Goal: Transaction & Acquisition: Purchase product/service

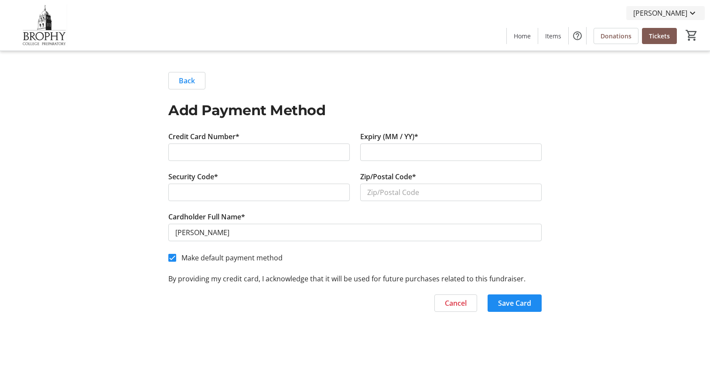
click at [676, 13] on span "[PERSON_NAME]" at bounding box center [660, 13] width 54 height 10
click at [571, 115] on div at bounding box center [355, 184] width 710 height 369
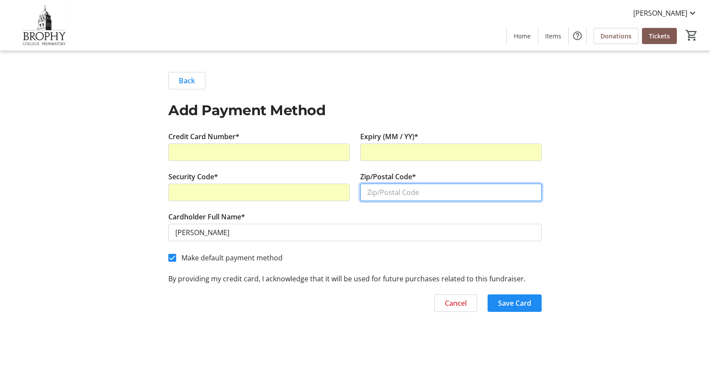
click at [376, 190] on input "Zip/Postal Code*" at bounding box center [450, 191] width 181 height 17
click at [390, 191] on input "Zip/Postal Code*" at bounding box center [450, 191] width 181 height 17
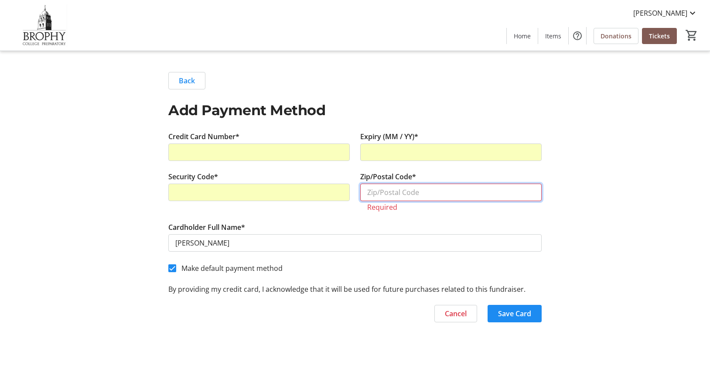
click at [381, 194] on input "Zip/Postal Code*" at bounding box center [450, 191] width 181 height 17
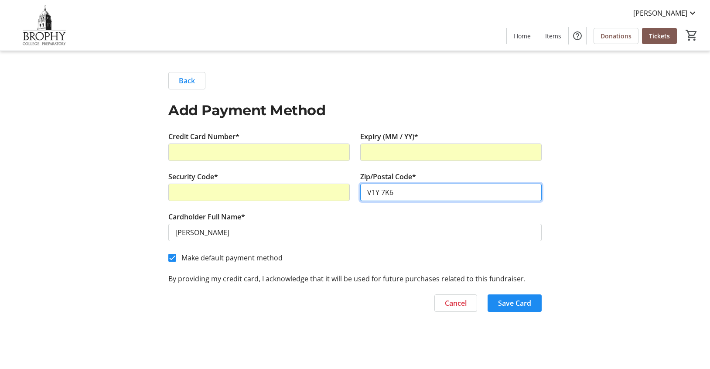
type input "V1Y 7K6"
click at [598, 191] on div "Back Add Payment Method Credit Card Number* Expiry (MM / YY)* Security Code* Zi…" at bounding box center [354, 192] width 575 height 282
click at [531, 303] on span "button" at bounding box center [514, 302] width 54 height 21
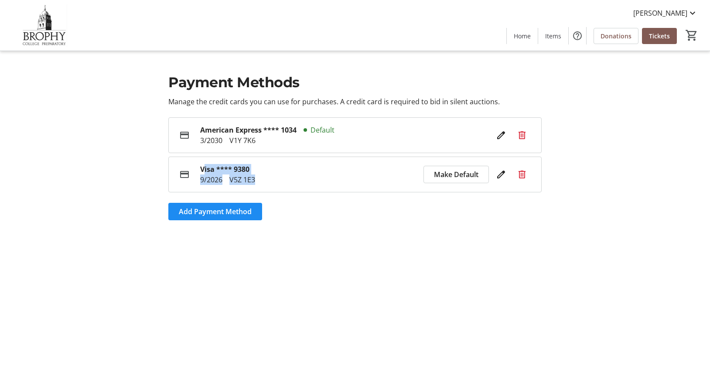
drag, startPoint x: 201, startPoint y: 170, endPoint x: 275, endPoint y: 179, distance: 75.1
click at [275, 179] on div "Visa **** 9380 9/2026 V5Z 1E3" at bounding box center [306, 174] width 213 height 21
click at [275, 179] on div "9/2026 V5Z 1E3" at bounding box center [306, 179] width 213 height 10
click at [558, 34] on span "Items" at bounding box center [553, 35] width 16 height 9
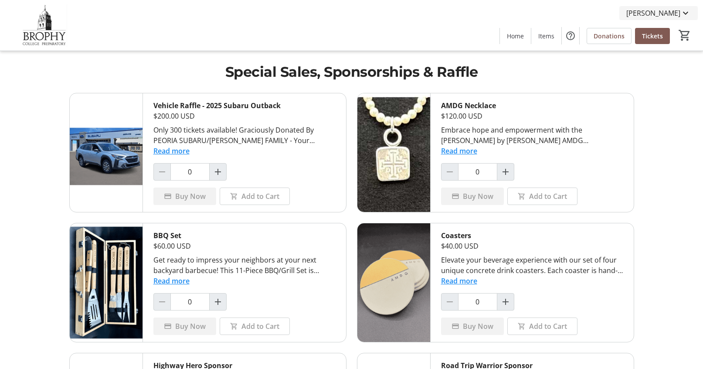
click at [660, 16] on span "[PERSON_NAME]" at bounding box center [653, 13] width 54 height 10
click at [656, 37] on span "Payment Methods" at bounding box center [661, 34] width 60 height 10
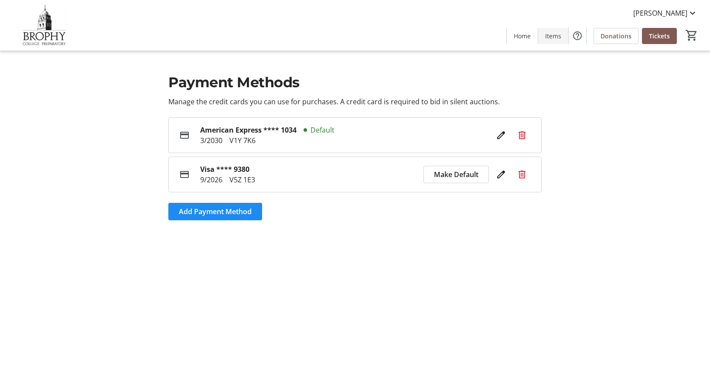
click at [566, 39] on span at bounding box center [553, 35] width 30 height 21
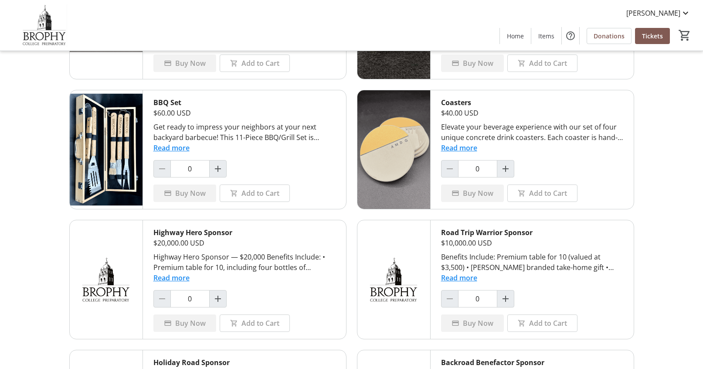
scroll to position [136, 0]
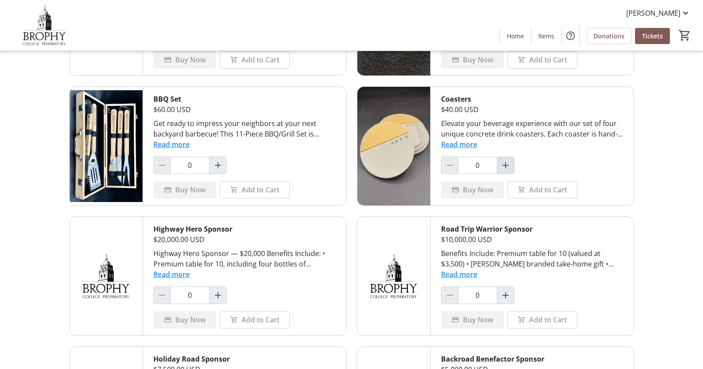
click at [506, 165] on mat-icon "Increment by one" at bounding box center [505, 165] width 10 height 10
type input "1"
click at [496, 191] on span at bounding box center [472, 189] width 63 height 21
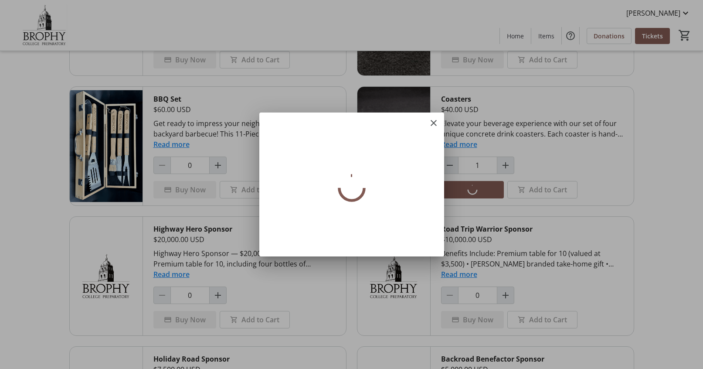
scroll to position [0, 0]
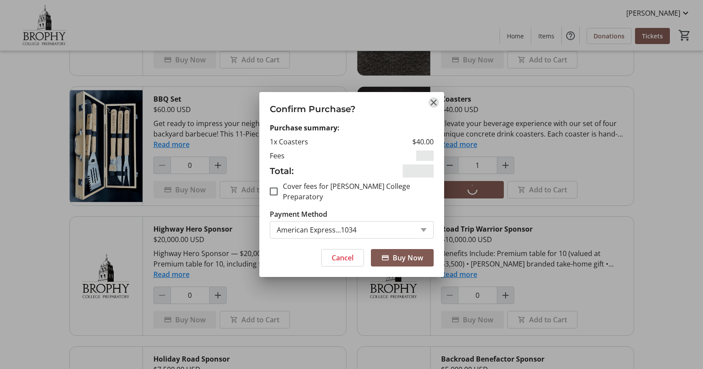
checkbox input "true"
click at [334, 256] on span "Cancel" at bounding box center [343, 257] width 22 height 10
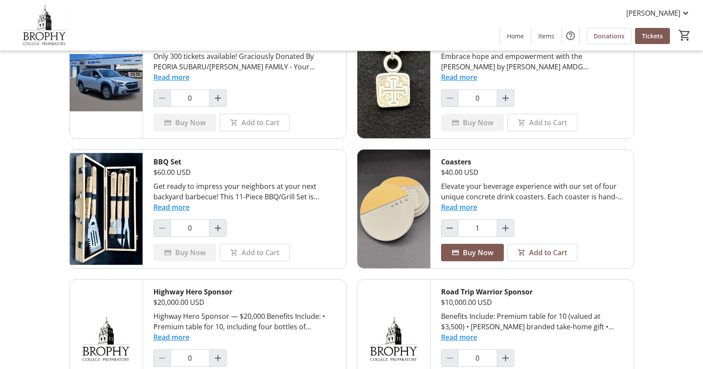
scroll to position [73, 0]
